Goal: Task Accomplishment & Management: Manage account settings

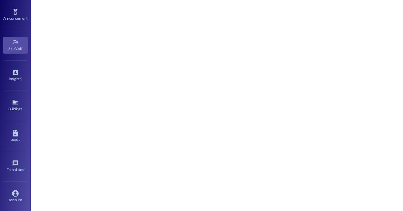
scroll to position [82, 0]
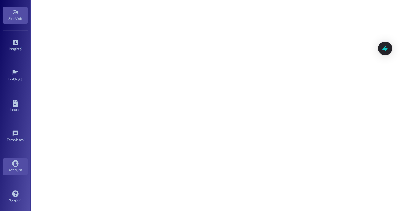
click at [16, 167] on div "Account" at bounding box center [15, 170] width 31 height 6
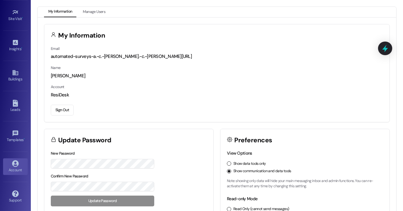
scroll to position [2, 0]
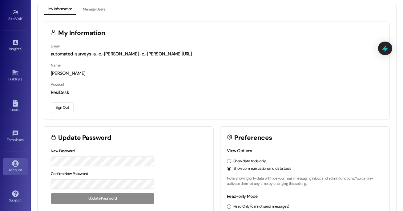
click at [62, 107] on button "Sign Out" at bounding box center [62, 107] width 23 height 11
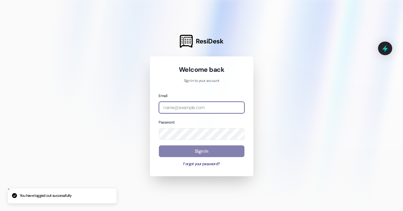
click at [178, 104] on input "email" at bounding box center [202, 108] width 86 height 12
type input "[EMAIL_ADDRESS][DOMAIN_NAME]"
